Goal: Transaction & Acquisition: Subscribe to service/newsletter

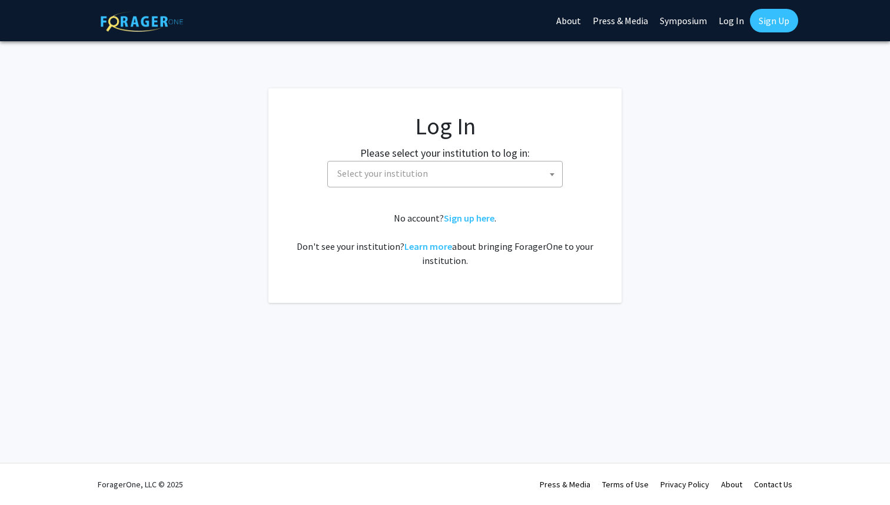
select select
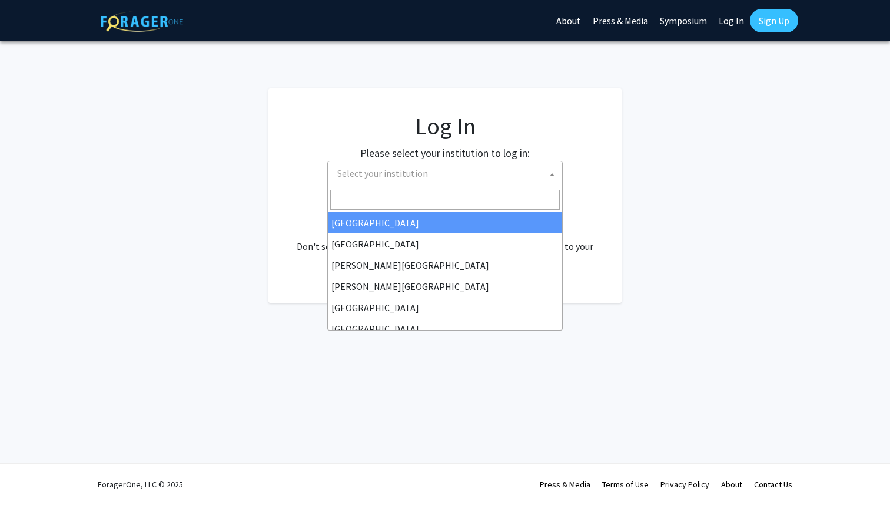
click at [381, 185] on span "Select your institution" at bounding box center [445, 174] width 236 height 26
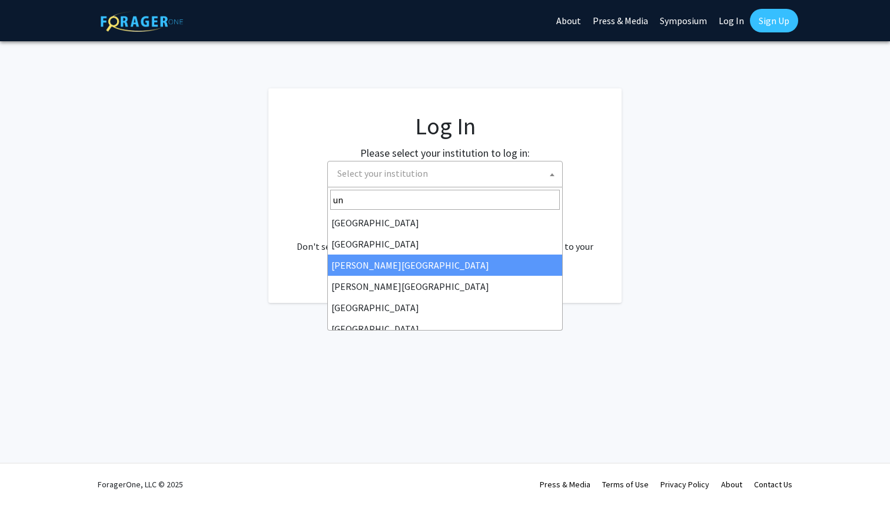
type input "u"
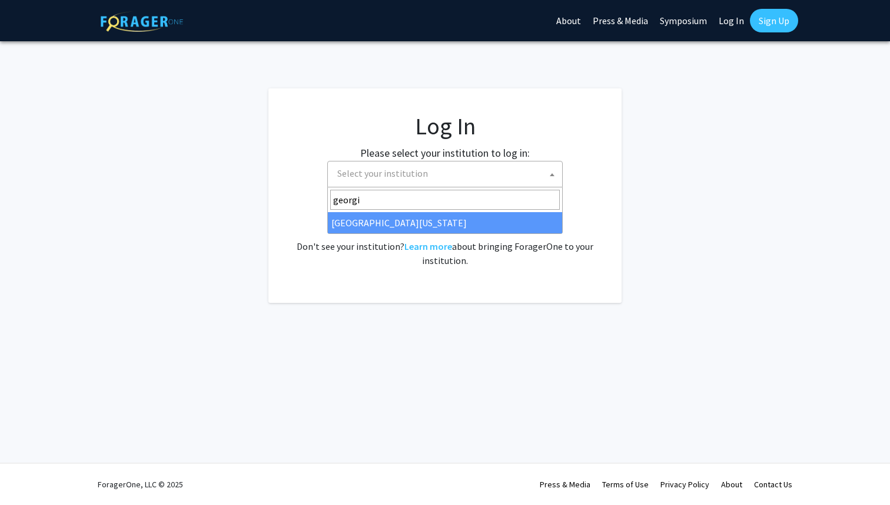
type input "georgi"
select select "30"
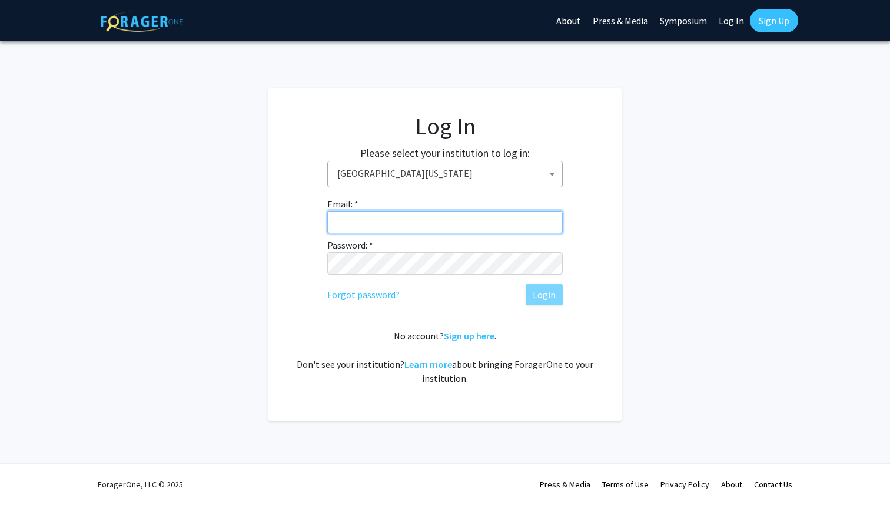
click at [402, 223] on input "Email: *" at bounding box center [445, 222] width 236 height 22
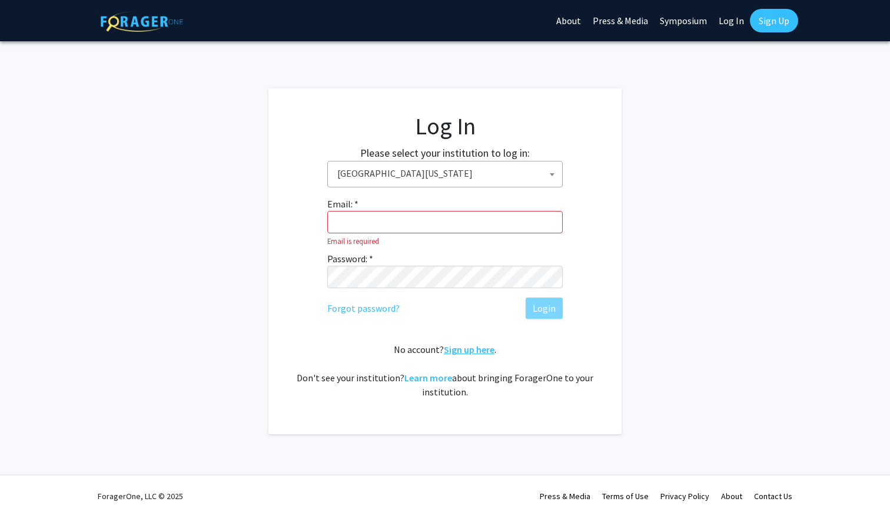
click at [457, 337] on fg-card-body "Log In Please select your institution to log in: [GEOGRAPHIC_DATA] [GEOGRAPHIC_…" at bounding box center [445, 261] width 306 height 299
click at [457, 349] on link "Sign up here" at bounding box center [469, 349] width 51 height 12
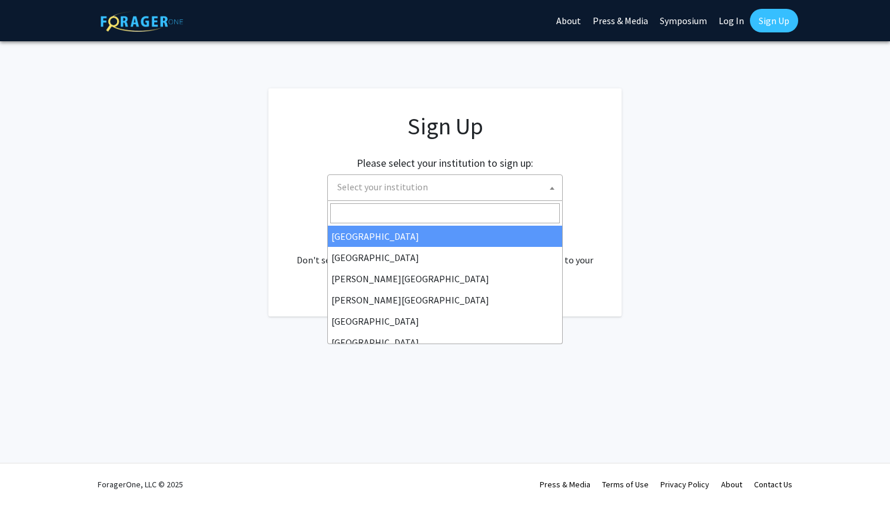
click at [416, 179] on span "Select your institution" at bounding box center [448, 187] width 230 height 24
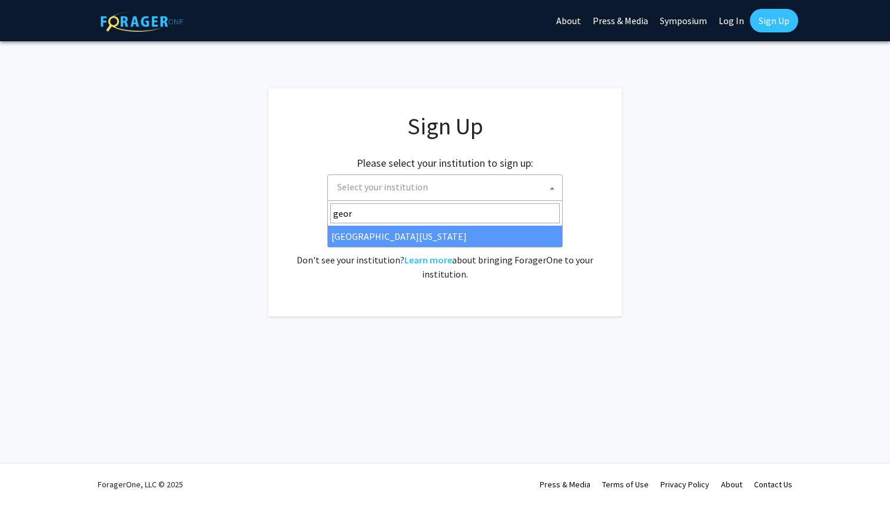
type input "geor"
select select "30"
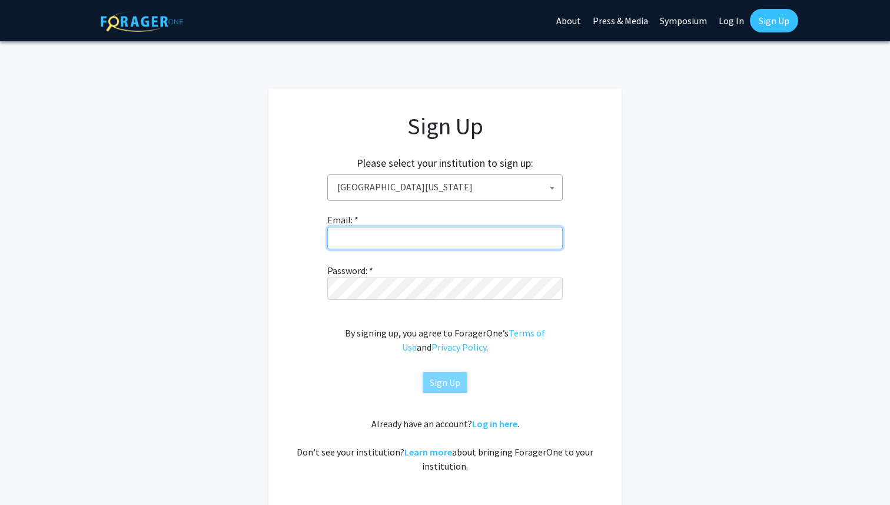
click at [391, 246] on input "Email: *" at bounding box center [445, 238] width 236 height 22
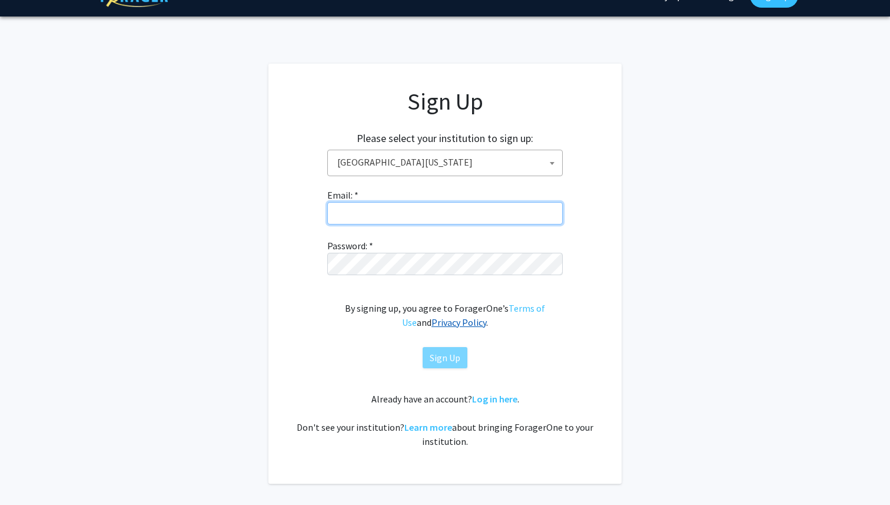
scroll to position [29, 0]
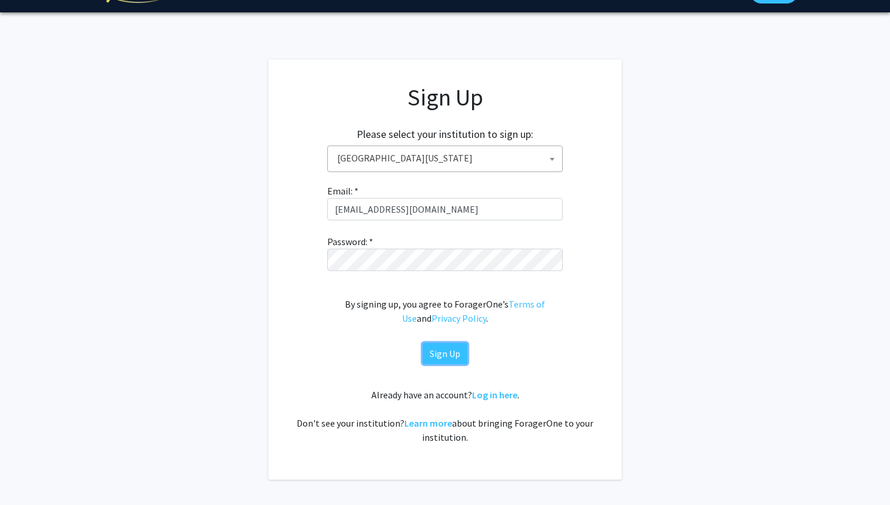
click at [439, 351] on button "Sign Up" at bounding box center [445, 353] width 45 height 21
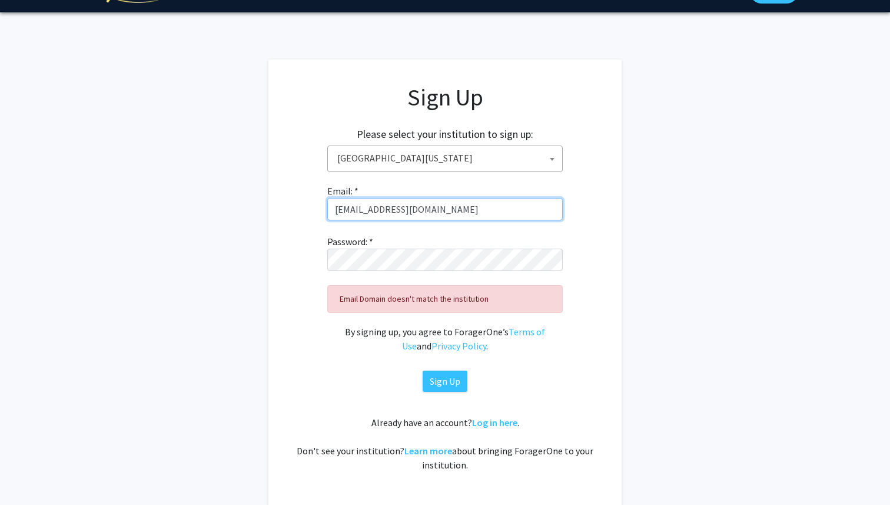
click at [373, 201] on input "[EMAIL_ADDRESS][DOMAIN_NAME]" at bounding box center [445, 209] width 236 height 22
type input "[EMAIL_ADDRESS][DOMAIN_NAME]"
click at [440, 378] on button "Sign Up" at bounding box center [445, 380] width 45 height 21
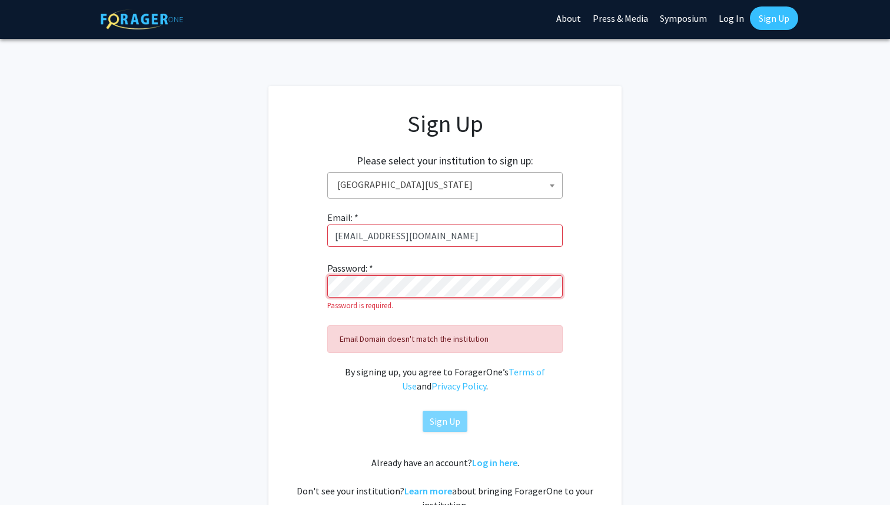
scroll to position [0, 0]
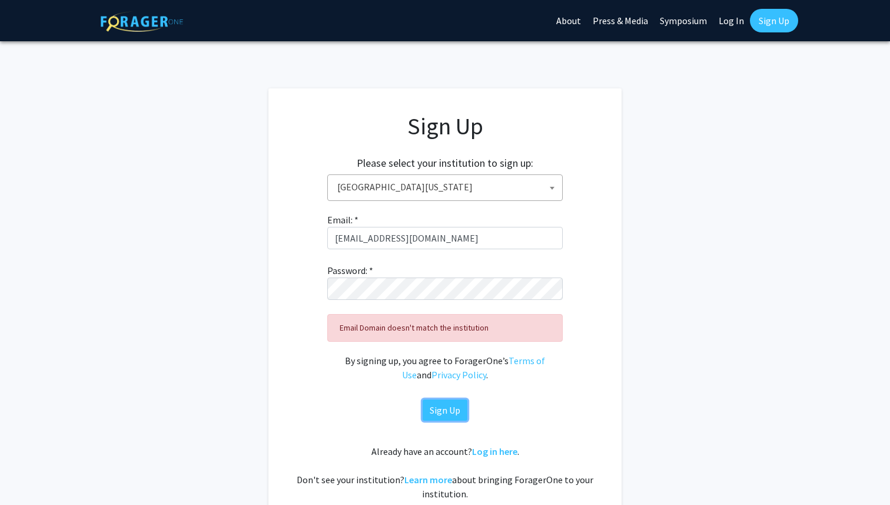
click at [448, 413] on button "Sign Up" at bounding box center [445, 409] width 45 height 21
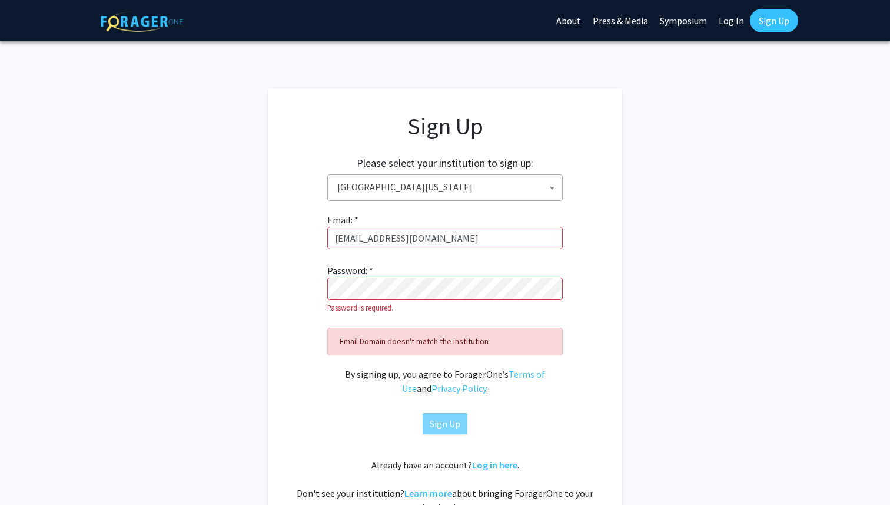
click at [462, 224] on div "Email: * [EMAIL_ADDRESS][DOMAIN_NAME] Password: * Password is required. Email D…" at bounding box center [445, 323] width 236 height 221
click at [458, 236] on input "[EMAIL_ADDRESS][DOMAIN_NAME]" at bounding box center [445, 238] width 236 height 22
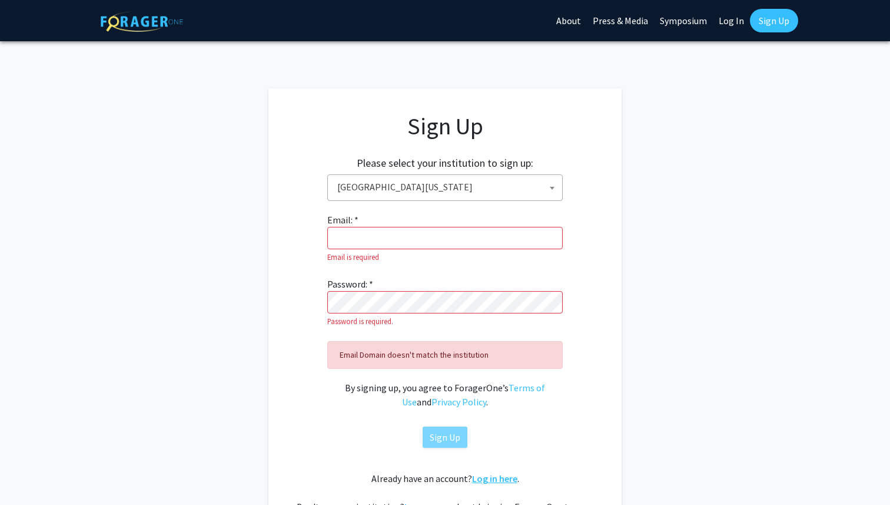
click at [495, 473] on link "Log in here" at bounding box center [494, 478] width 45 height 12
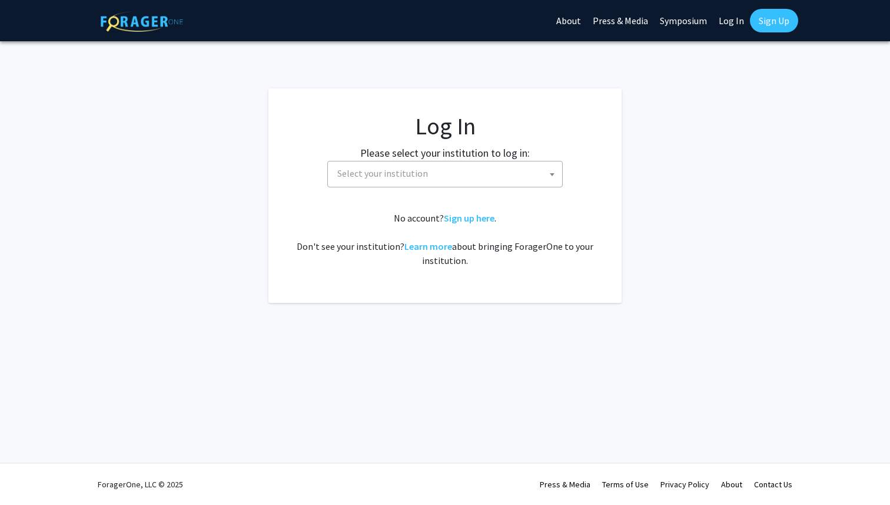
click at [415, 158] on label "Please select your institution to log in:" at bounding box center [445, 153] width 170 height 16
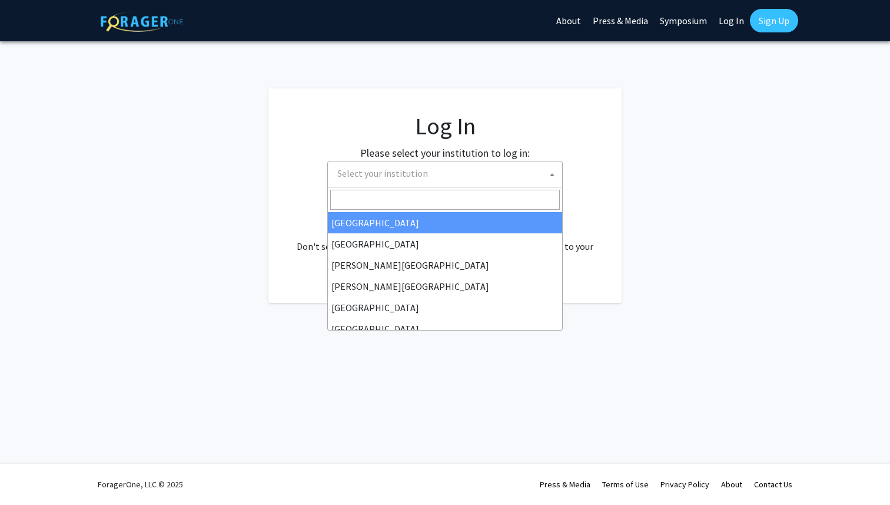
click at [413, 164] on span "Select your institution" at bounding box center [448, 173] width 230 height 24
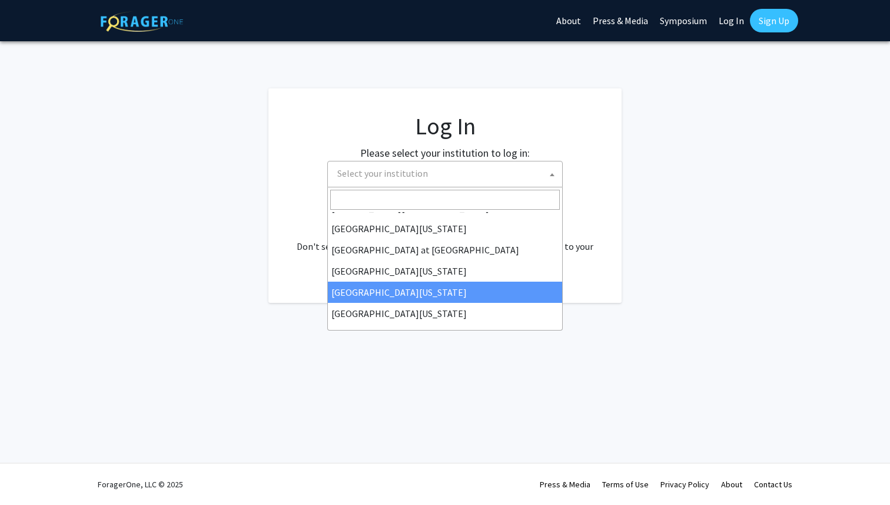
scroll to position [412, 0]
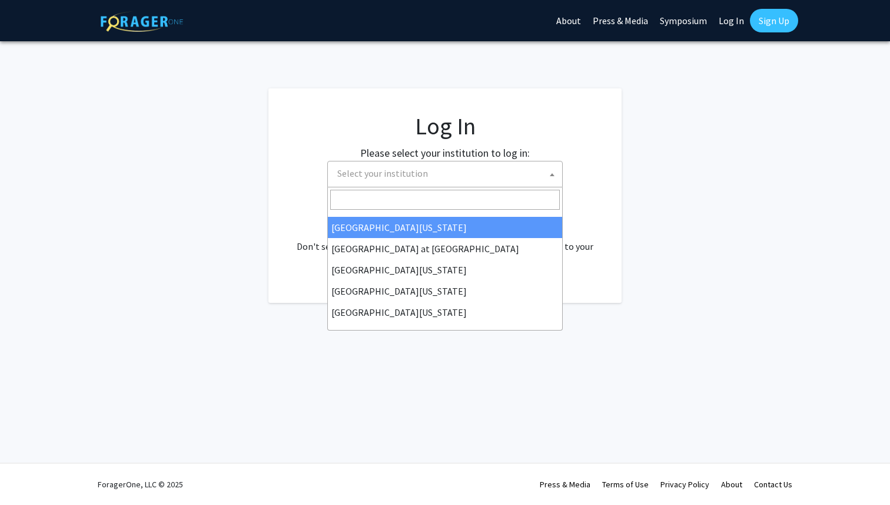
select select "30"
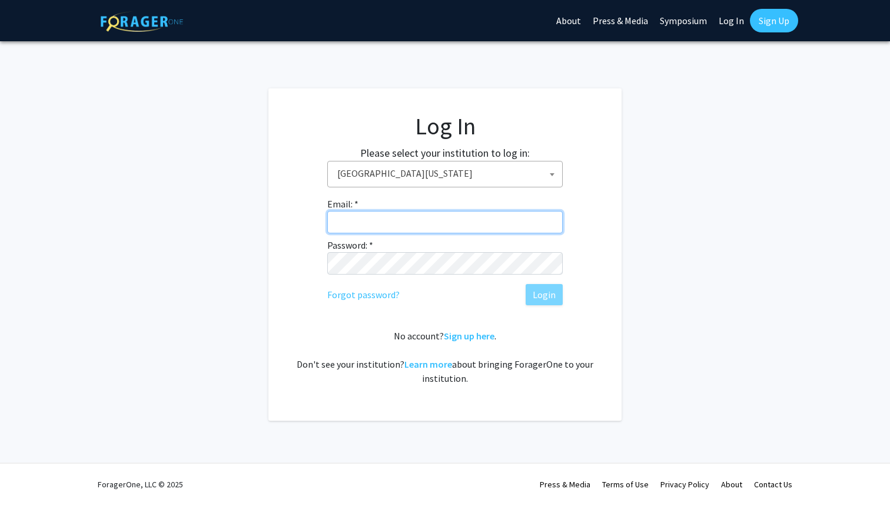
click at [396, 219] on input "Email: *" at bounding box center [445, 222] width 236 height 22
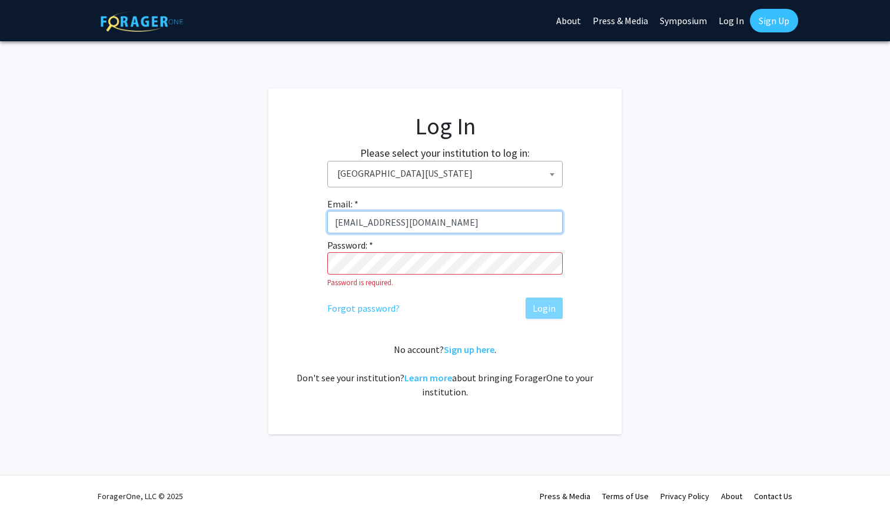
click at [412, 217] on input "[EMAIL_ADDRESS][DOMAIN_NAME]" at bounding box center [445, 222] width 236 height 22
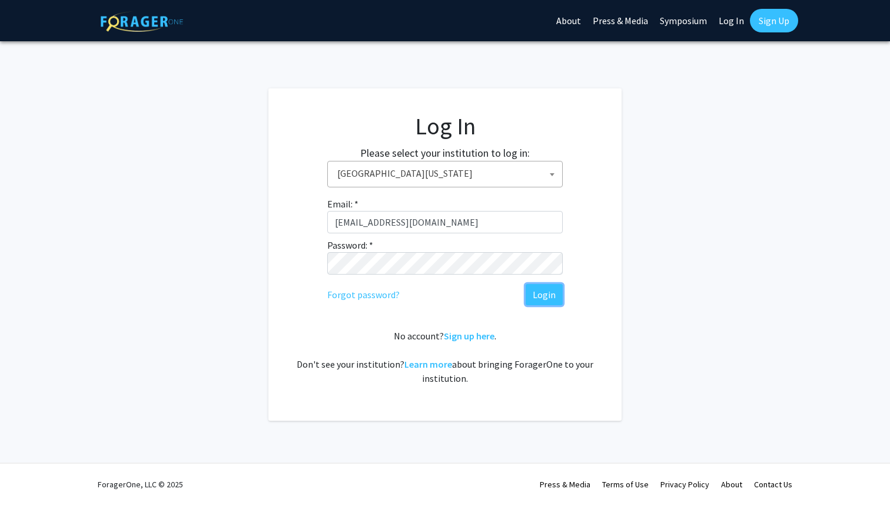
click at [548, 300] on button "Login" at bounding box center [544, 294] width 37 height 21
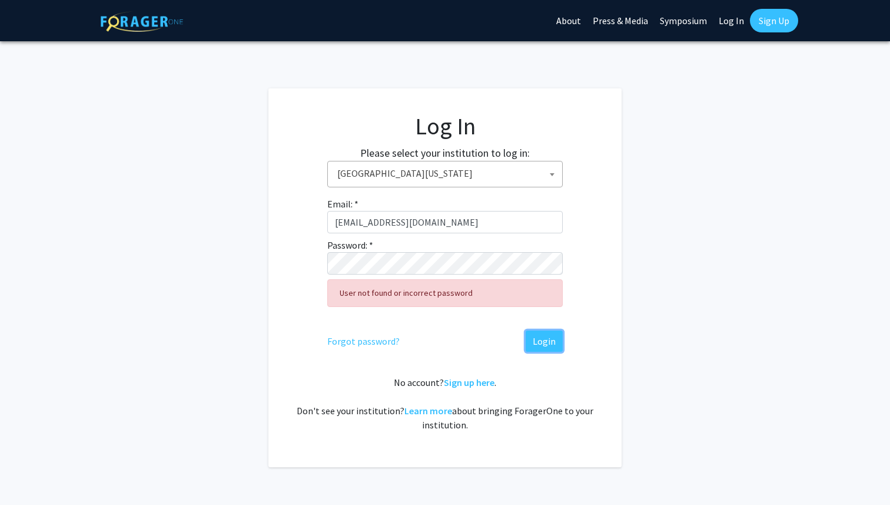
click at [549, 338] on button "Login" at bounding box center [544, 340] width 37 height 21
click at [539, 336] on button "Login" at bounding box center [544, 340] width 37 height 21
click at [416, 226] on input "[EMAIL_ADDRESS][DOMAIN_NAME]" at bounding box center [445, 222] width 236 height 22
drag, startPoint x: 380, startPoint y: 226, endPoint x: 520, endPoint y: 238, distance: 140.1
click at [520, 238] on div "Email: * [EMAIL_ADDRESS][DOMAIN_NAME] Password: * User not found or incorrect p…" at bounding box center [445, 274] width 236 height 155
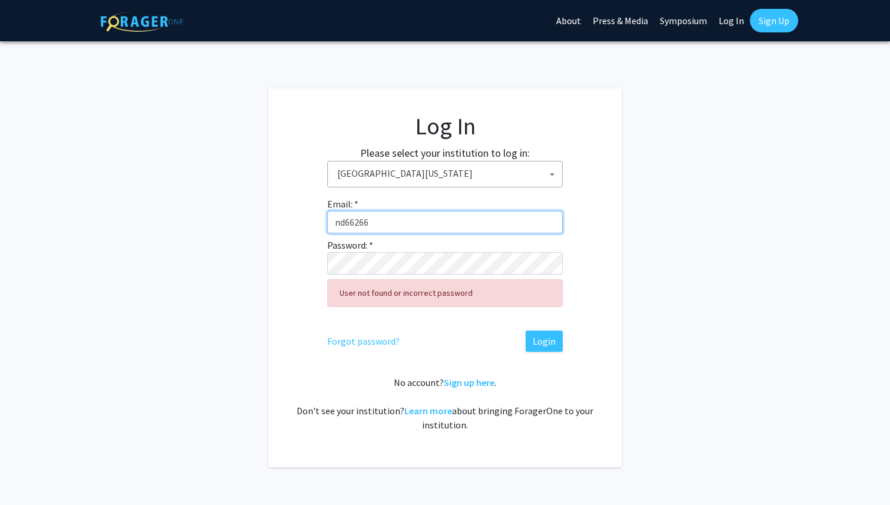
type input "nd66266"
click at [351, 274] on div "User not found or incorrect password" at bounding box center [445, 297] width 236 height 47
click at [543, 339] on button "Login" at bounding box center [544, 340] width 37 height 21
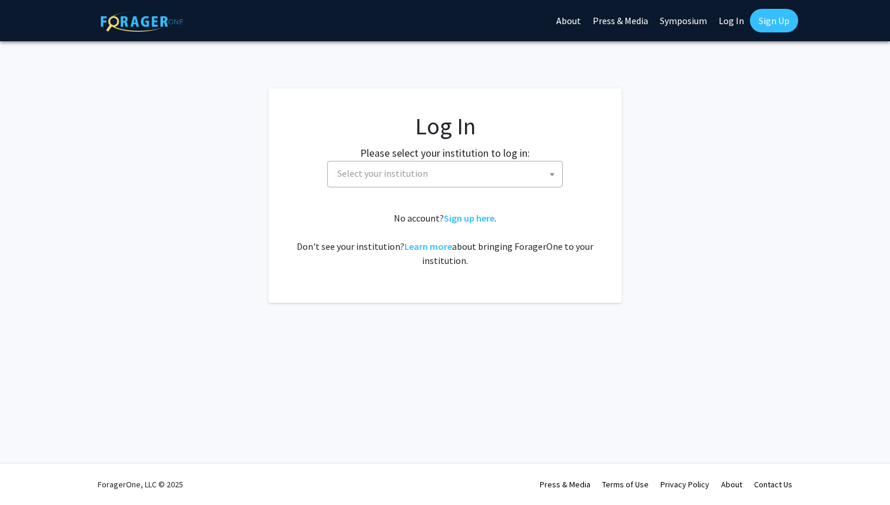
click at [413, 176] on span "Select your institution" at bounding box center [382, 173] width 91 height 12
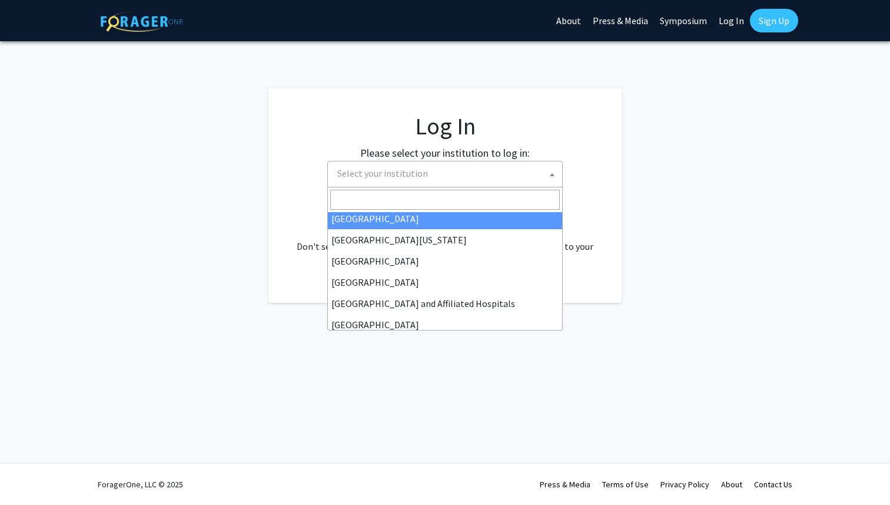
scroll to position [111, 0]
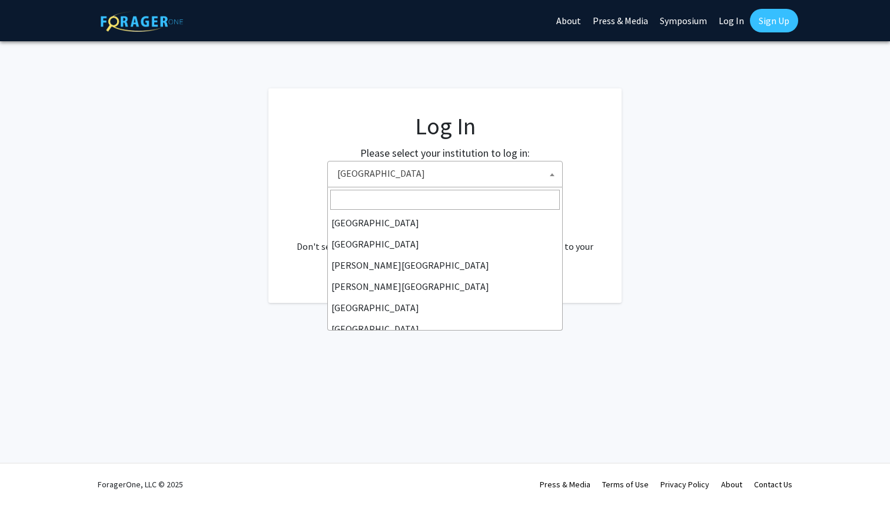
click at [369, 174] on span "[GEOGRAPHIC_DATA]" at bounding box center [448, 173] width 230 height 24
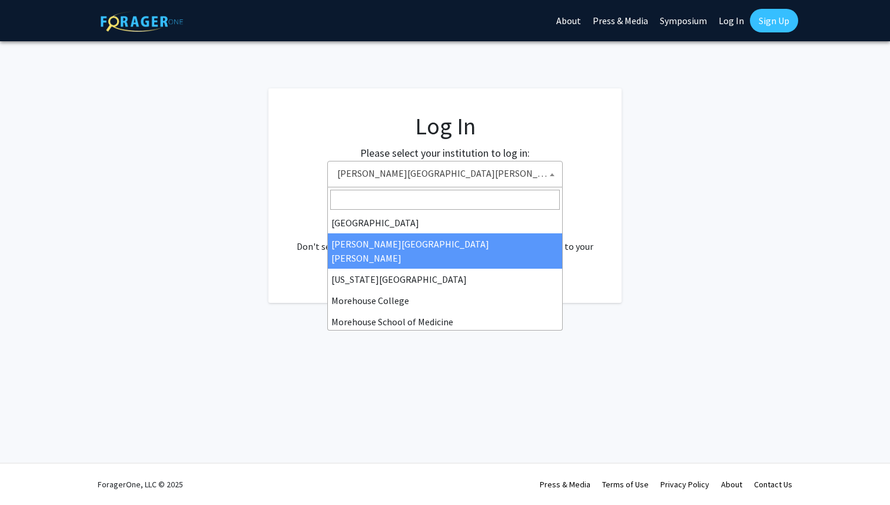
click at [371, 175] on span "[PERSON_NAME][GEOGRAPHIC_DATA][PERSON_NAME]" at bounding box center [448, 173] width 230 height 24
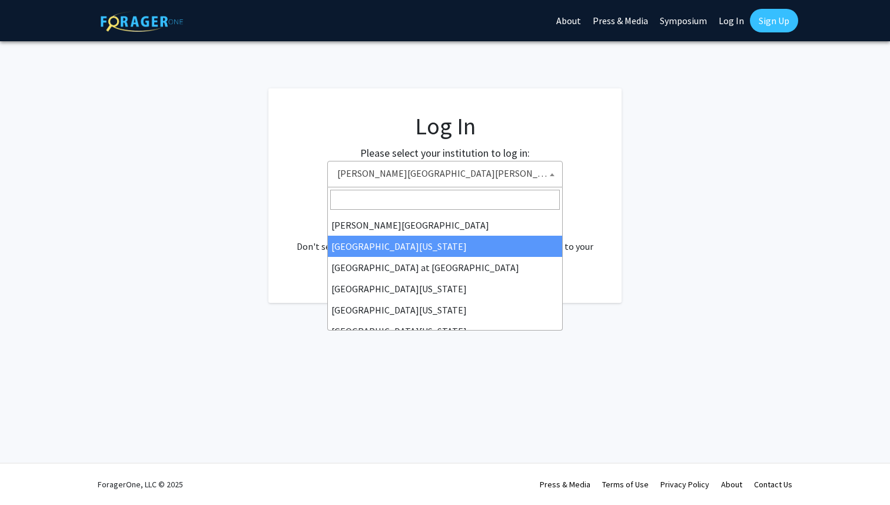
scroll to position [412, 0]
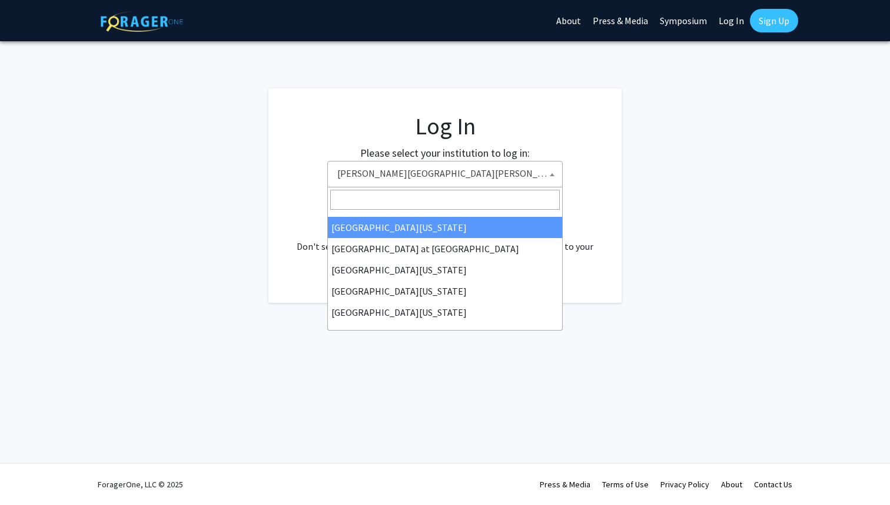
select select "30"
